Goal: Transaction & Acquisition: Download file/media

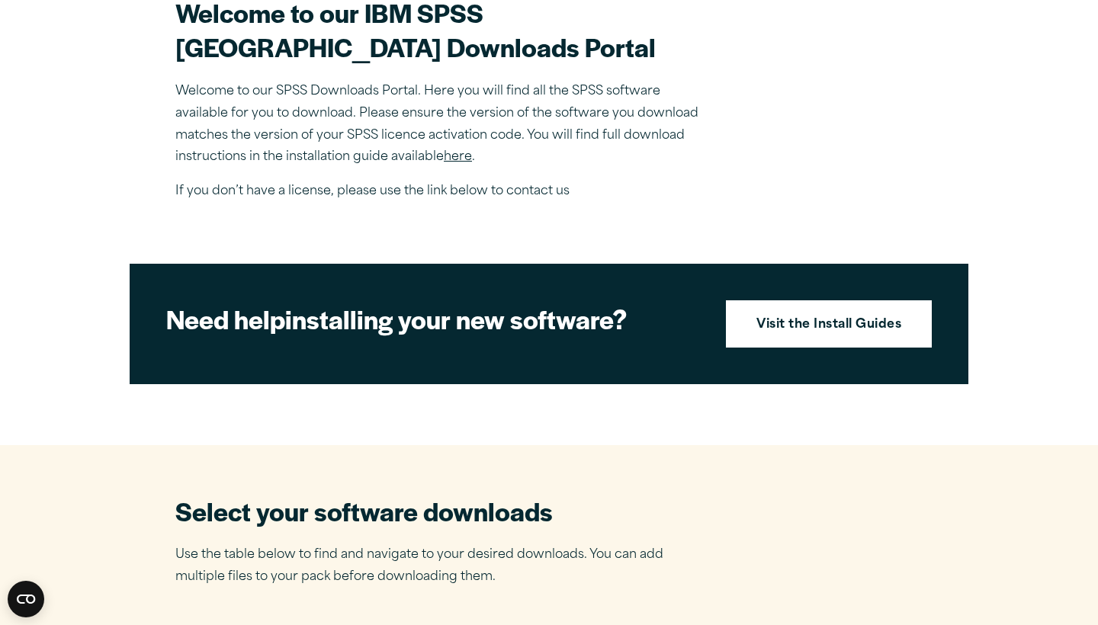
scroll to position [527, 0]
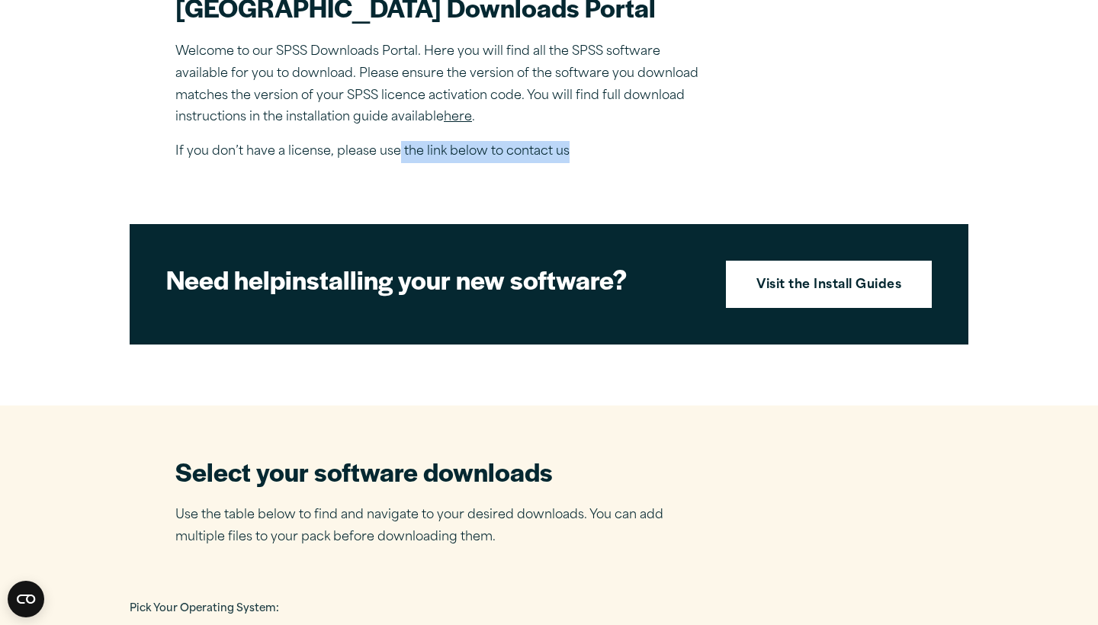
drag, startPoint x: 399, startPoint y: 178, endPoint x: 614, endPoint y: 191, distance: 215.4
click at [614, 163] on p "If you don’t have a license, please use the link below to contact us" at bounding box center [442, 152] width 534 height 22
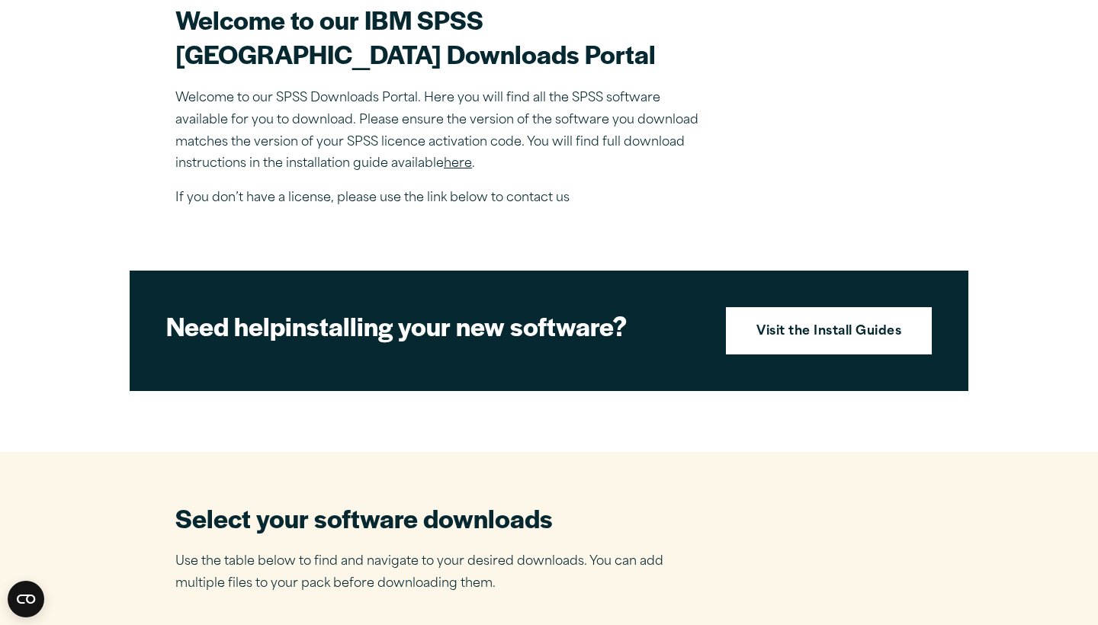
scroll to position [472, 0]
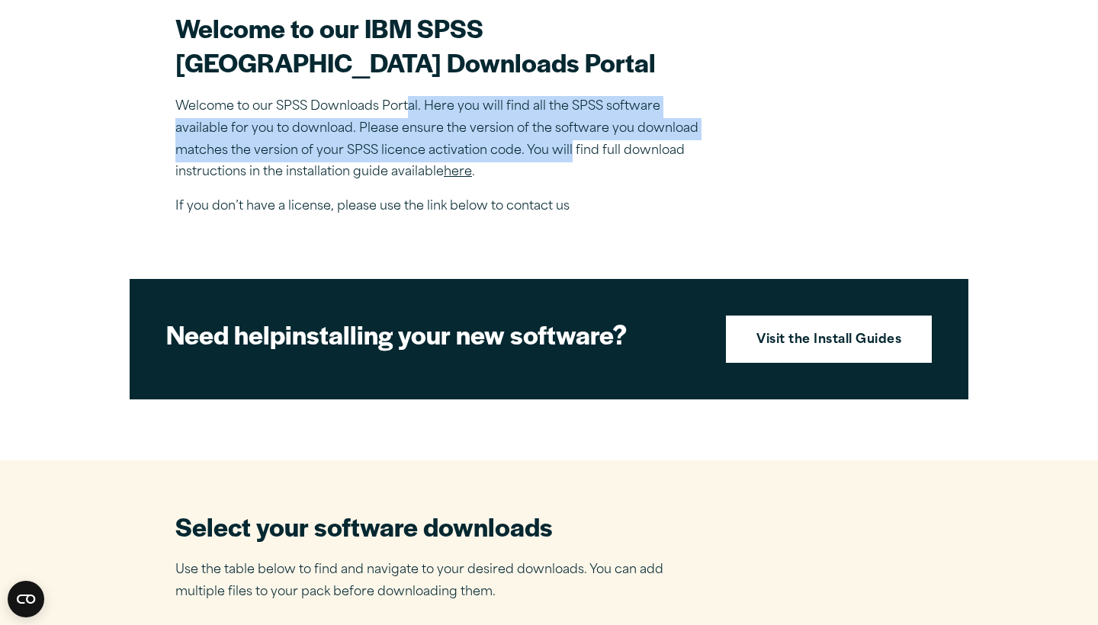
drag, startPoint x: 409, startPoint y: 138, endPoint x: 572, endPoint y: 184, distance: 168.7
click at [572, 184] on p "Welcome to our SPSS Downloads Portal. Here you will find all the SPSS software …" at bounding box center [442, 140] width 534 height 88
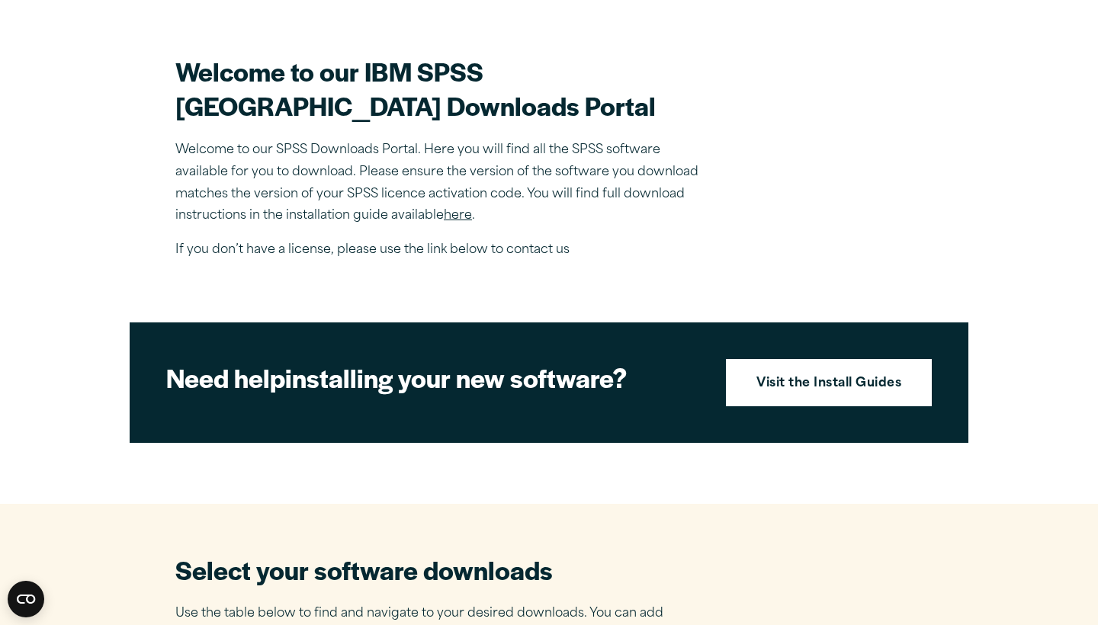
scroll to position [426, 0]
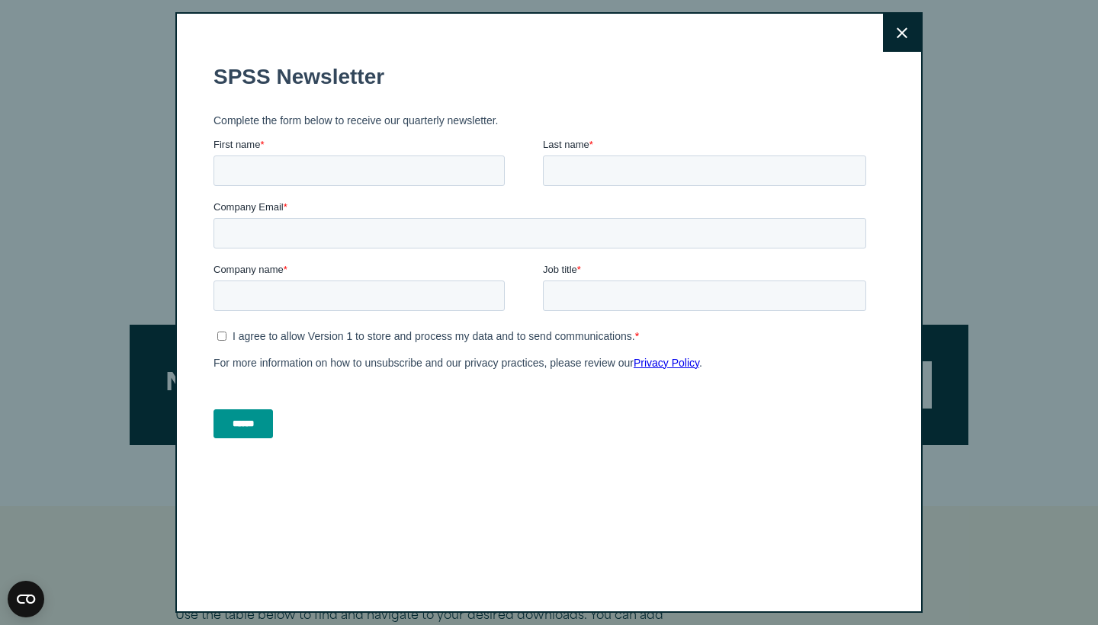
click at [895, 37] on button "Close" at bounding box center [902, 33] width 38 height 38
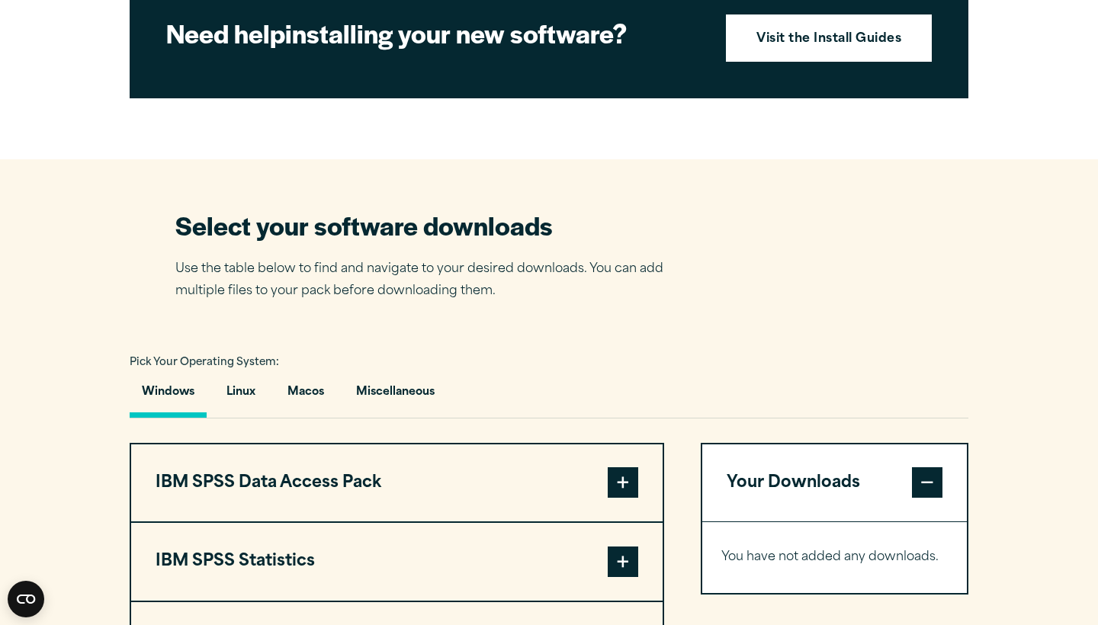
scroll to position [933, 0]
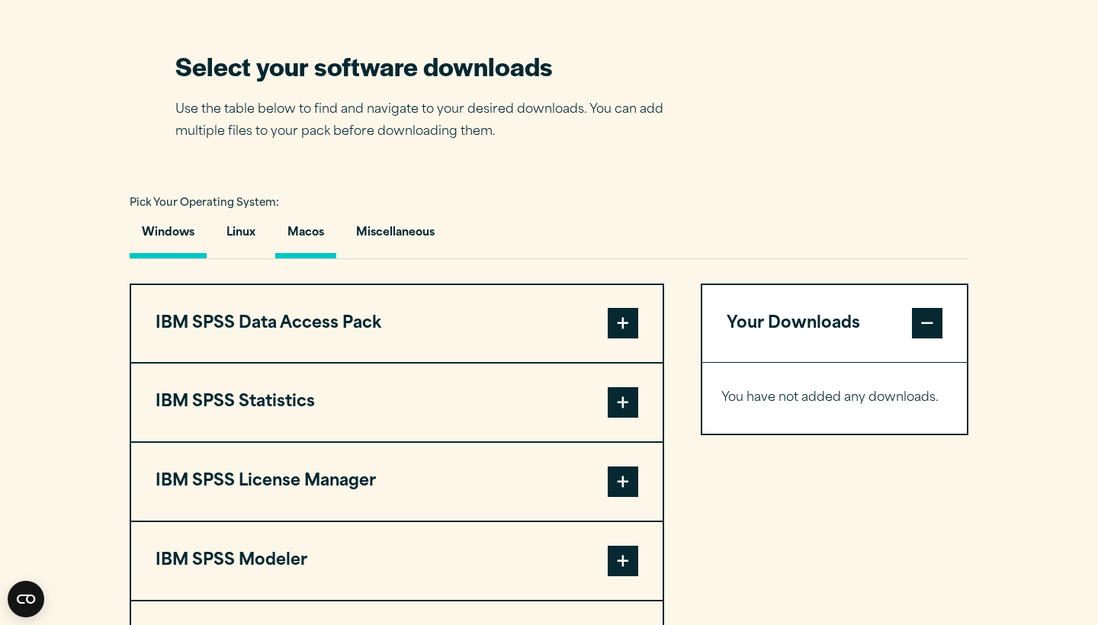
click at [301, 258] on button "Macos" at bounding box center [305, 236] width 61 height 43
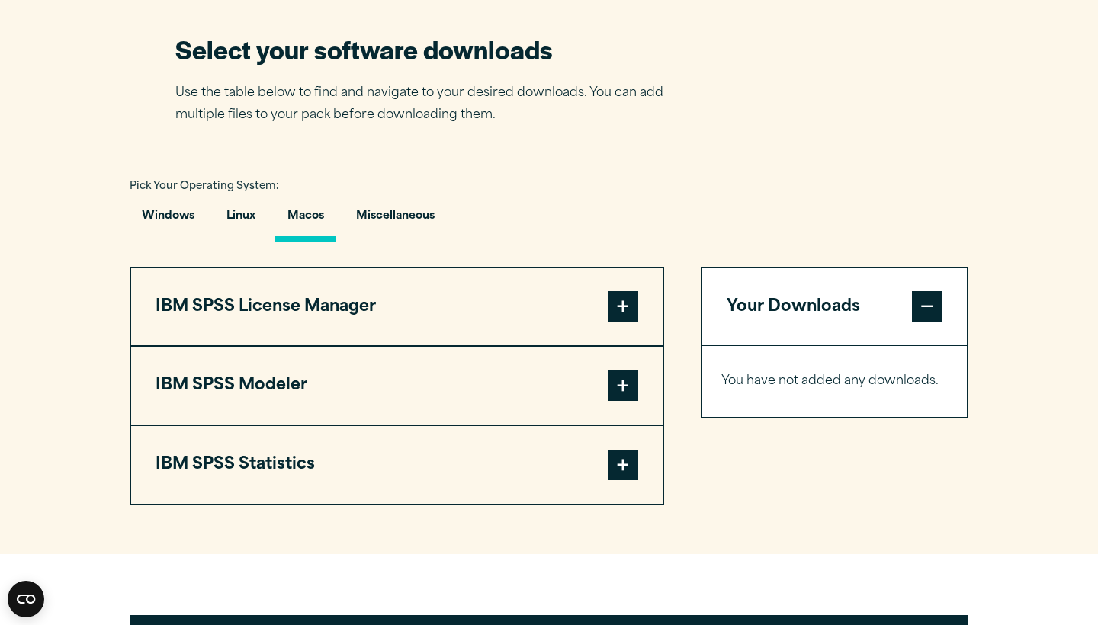
scroll to position [964, 0]
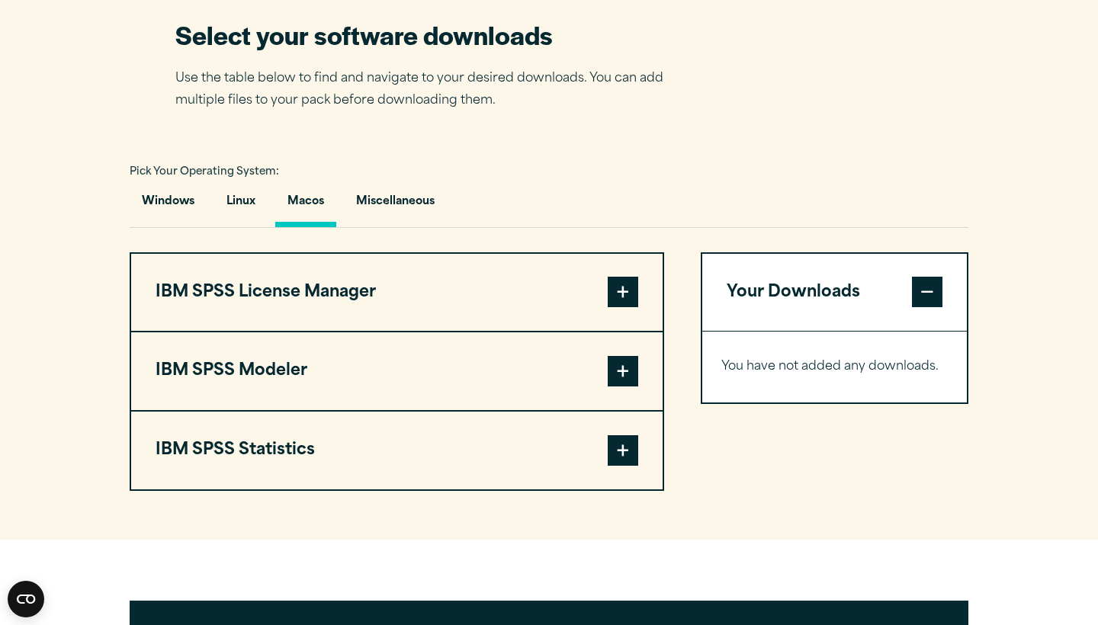
click at [612, 466] on span at bounding box center [623, 450] width 30 height 30
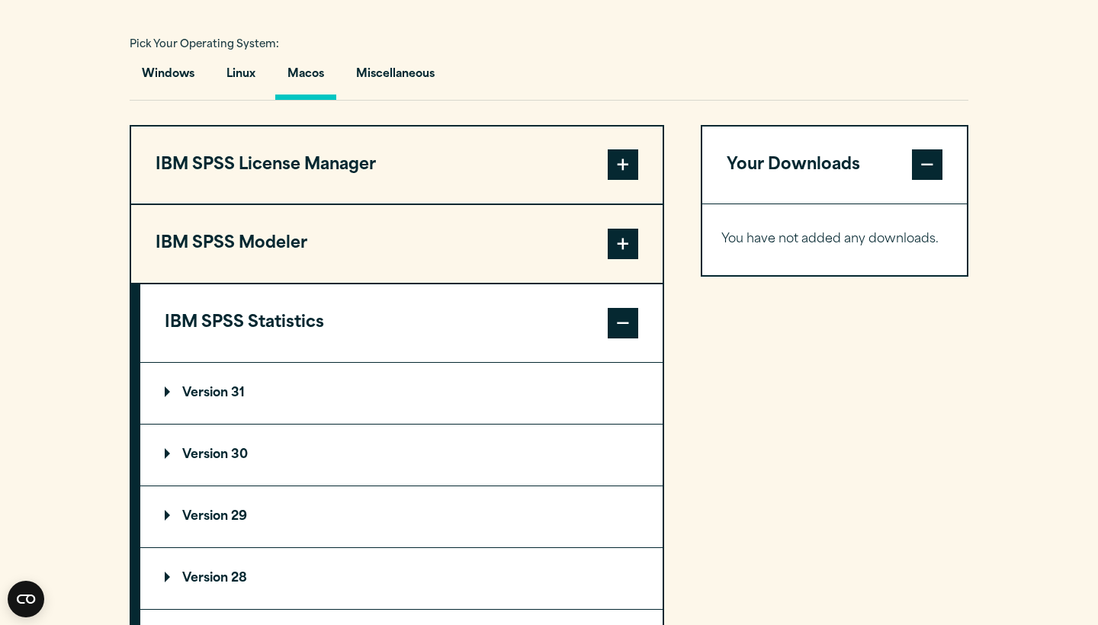
scroll to position [1139, 0]
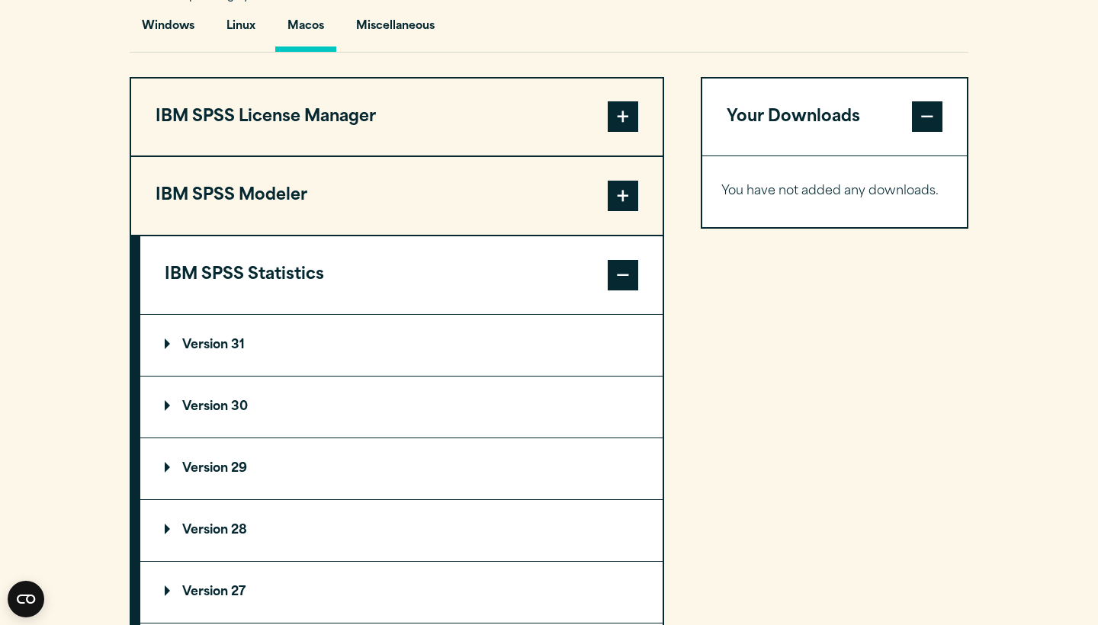
click at [174, 352] on p "Version 31" at bounding box center [205, 345] width 80 height 12
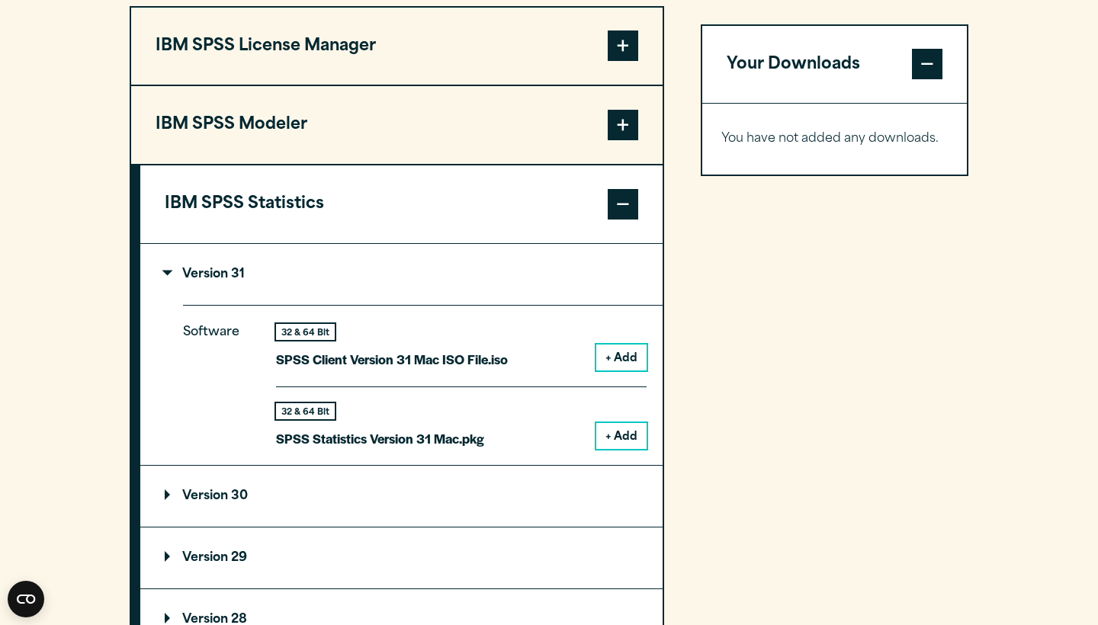
scroll to position [1219, 0]
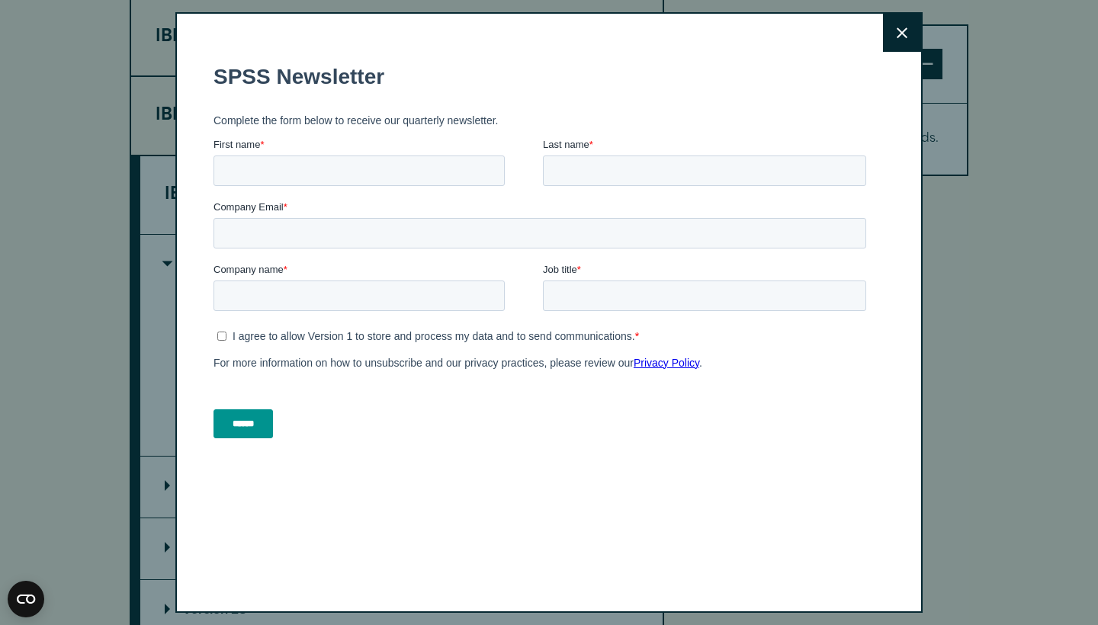
click at [920, 31] on button "Close" at bounding box center [902, 33] width 38 height 38
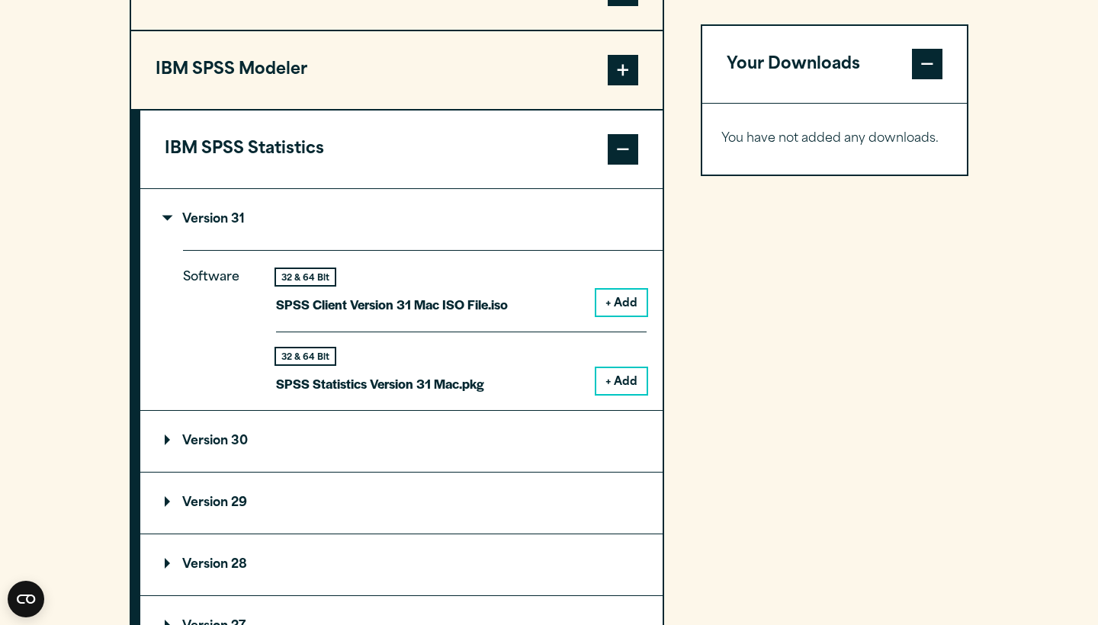
scroll to position [1275, 0]
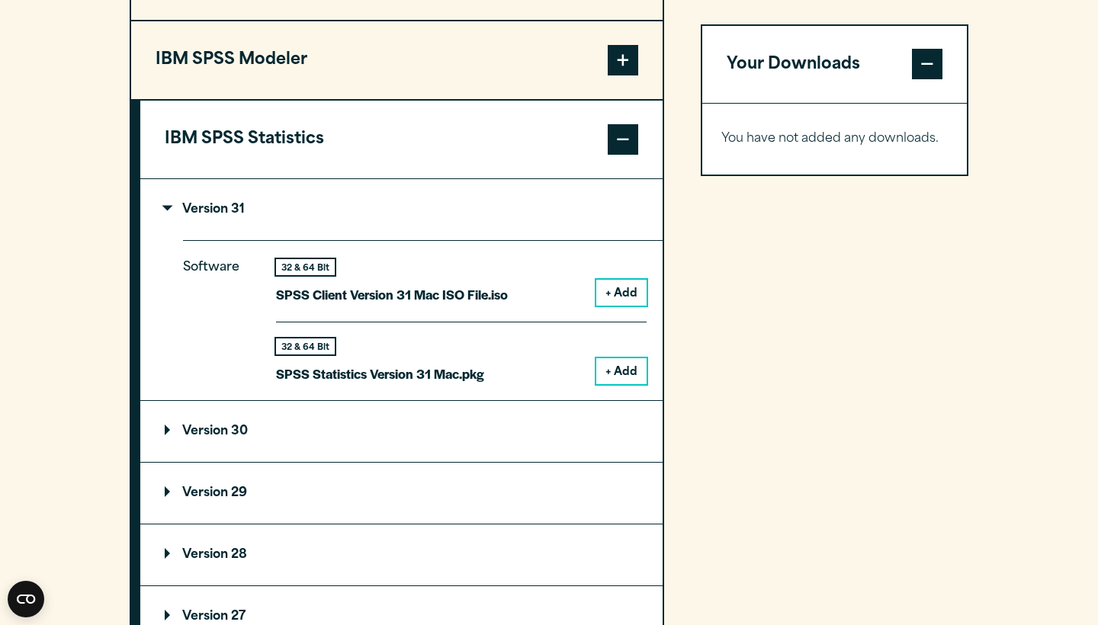
click at [626, 384] on button "+ Add" at bounding box center [621, 371] width 50 height 26
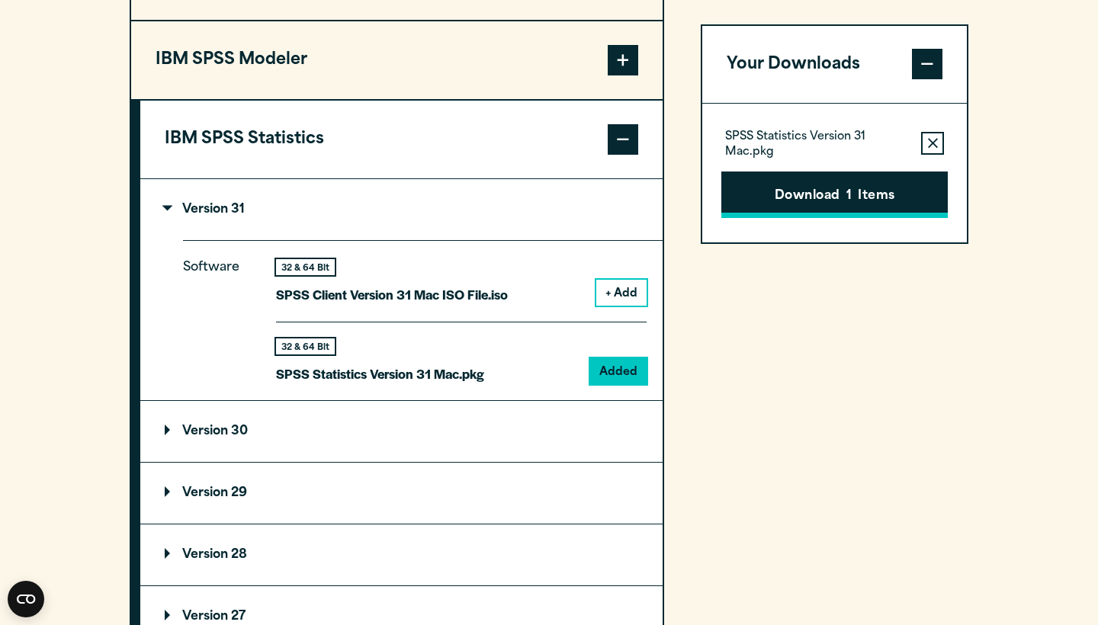
click at [809, 203] on button "Download 1 Items" at bounding box center [834, 195] width 226 height 47
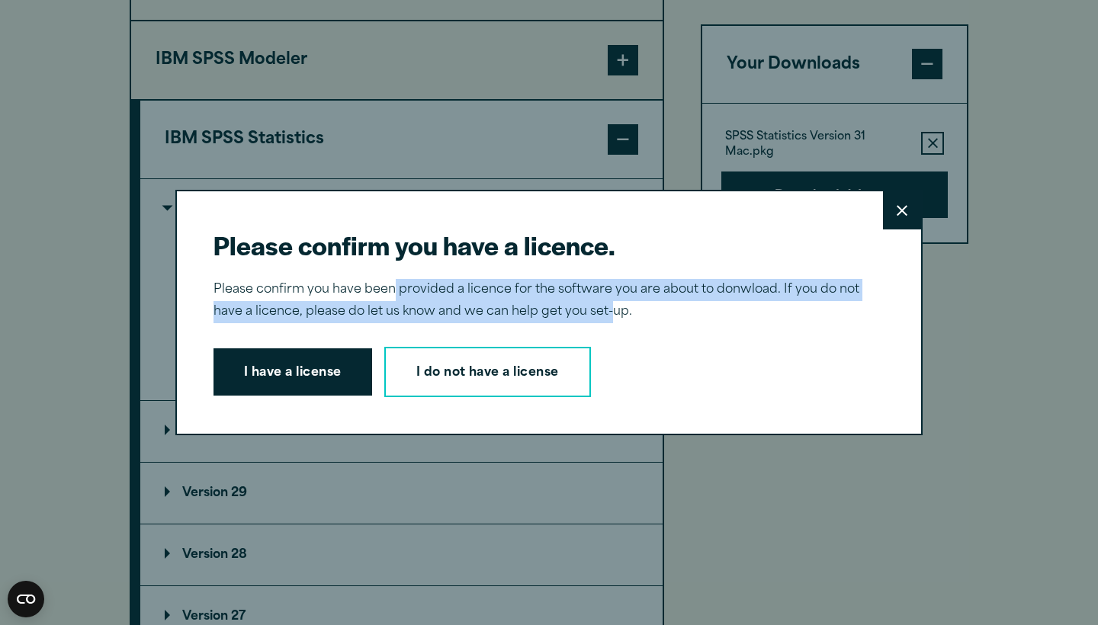
drag, startPoint x: 393, startPoint y: 298, endPoint x: 611, endPoint y: 314, distance: 218.7
click at [611, 314] on p "Please confirm you have been provided a licence for the software you are about …" at bounding box center [542, 301] width 659 height 44
click at [610, 314] on p "Please confirm you have been provided a licence for the software you are about …" at bounding box center [542, 301] width 659 height 44
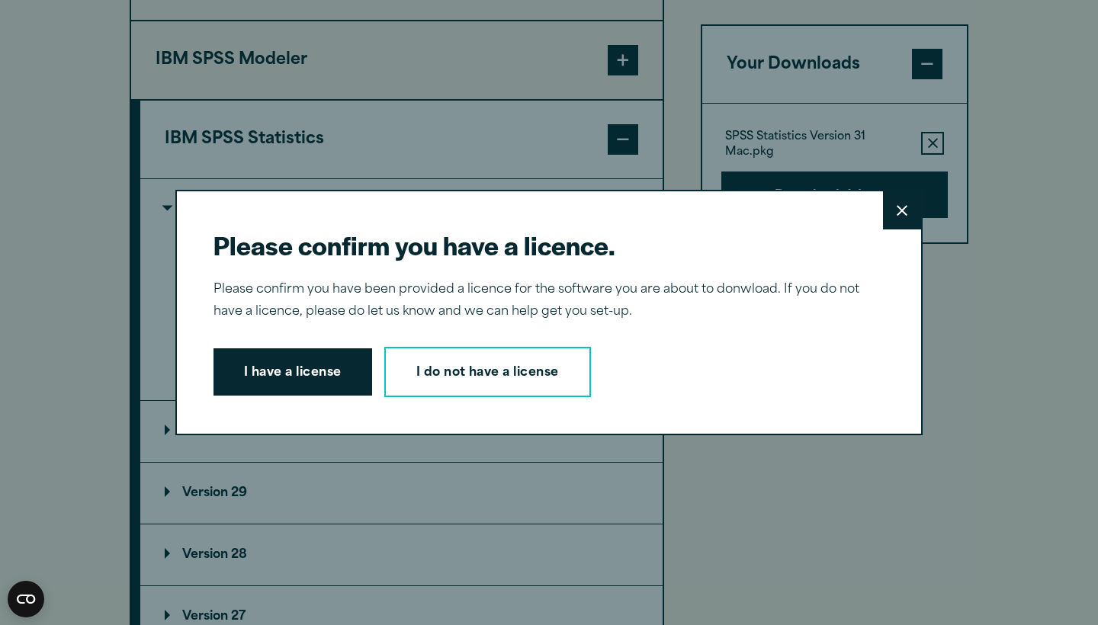
click at [316, 367] on button "I have a license" at bounding box center [292, 371] width 159 height 47
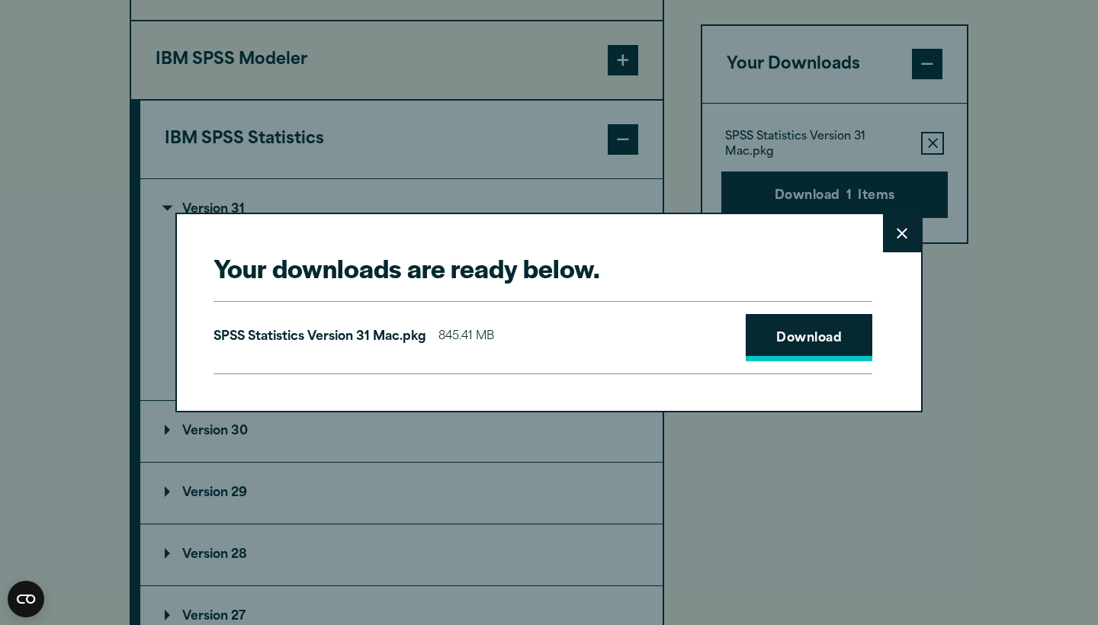
click at [817, 329] on link "Download" at bounding box center [809, 337] width 127 height 47
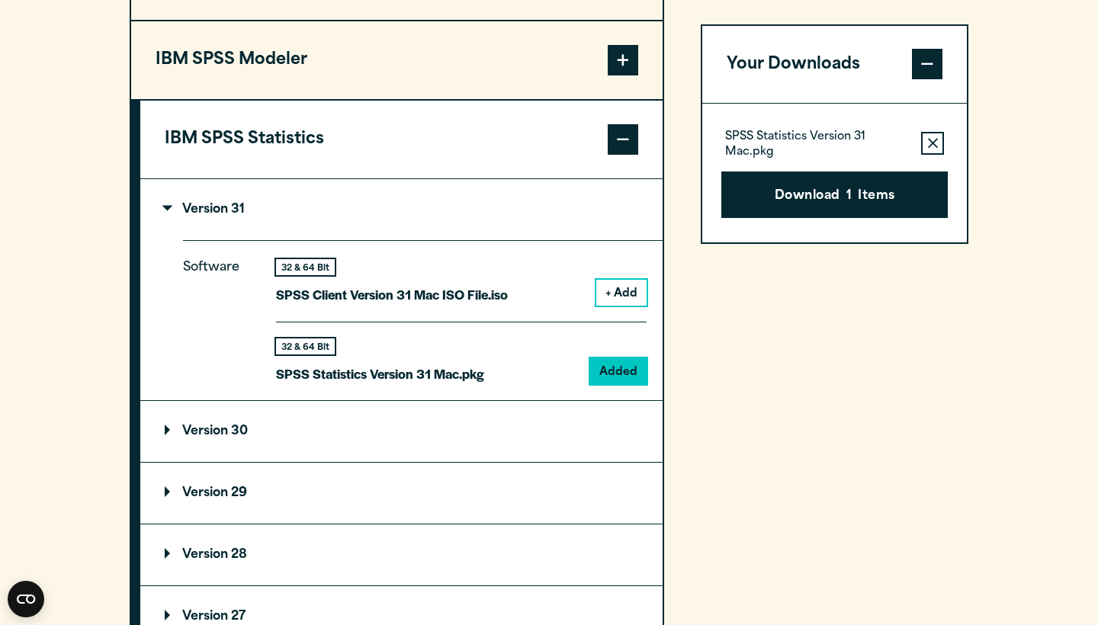
click at [604, 88] on div "Your downloads are ready below. Close SPSS Statistics Version 31 Mac.pkg 845.41…" at bounding box center [549, 312] width 1098 height 625
